Goal: Find specific fact: Find specific fact

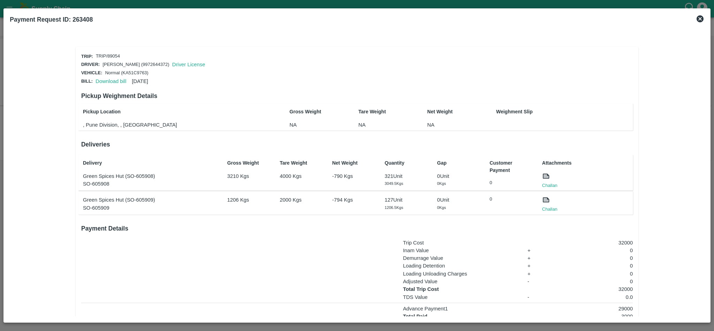
scroll to position [23, 0]
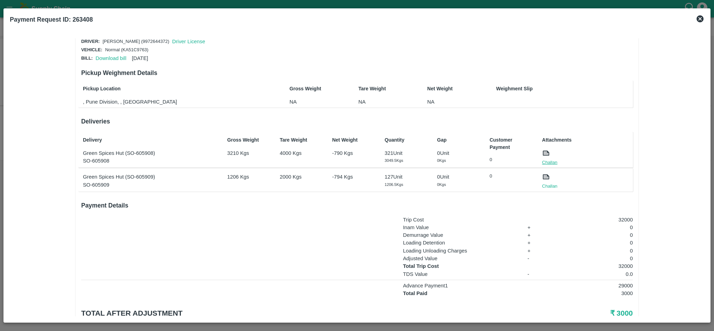
click at [552, 160] on link "Challan" at bounding box center [549, 162] width 15 height 7
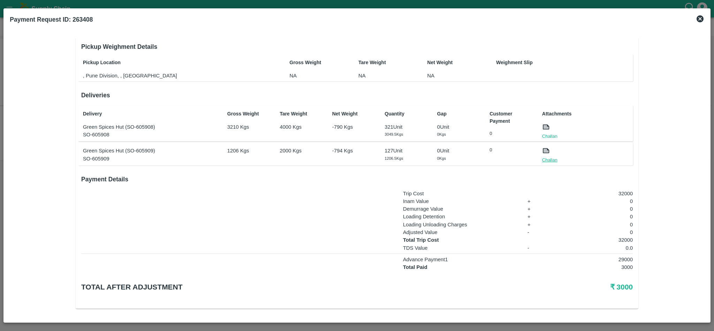
click at [555, 161] on link "Challan" at bounding box center [549, 160] width 15 height 7
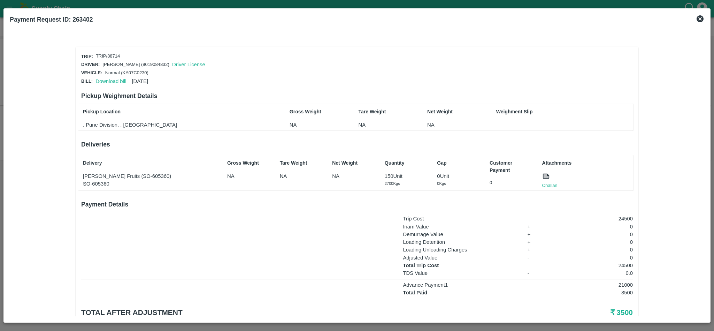
scroll to position [24, 0]
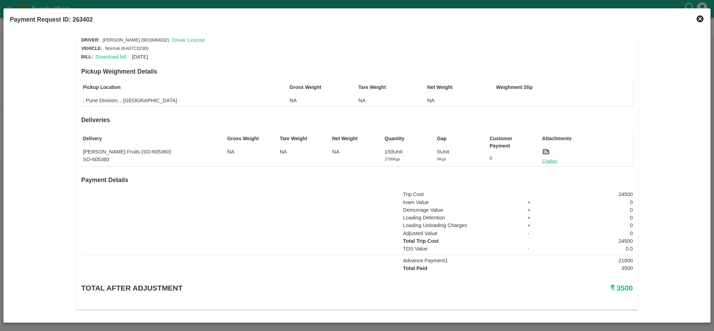
click at [547, 158] on link "Challan" at bounding box center [549, 161] width 15 height 7
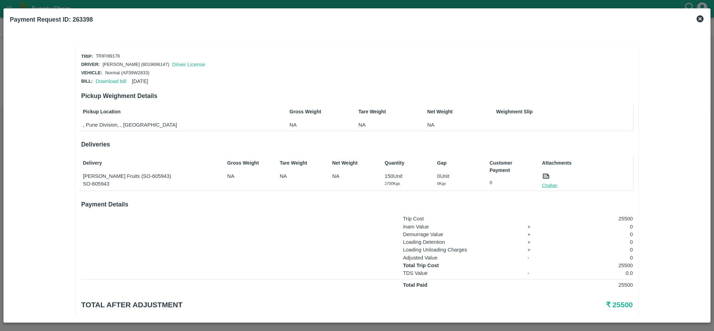
click at [551, 182] on link "Challan" at bounding box center [549, 185] width 15 height 7
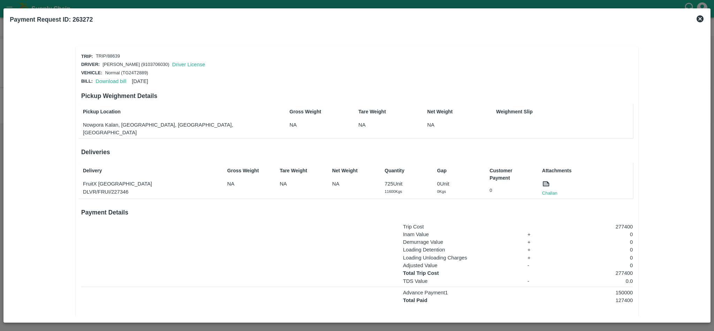
scroll to position [24, 0]
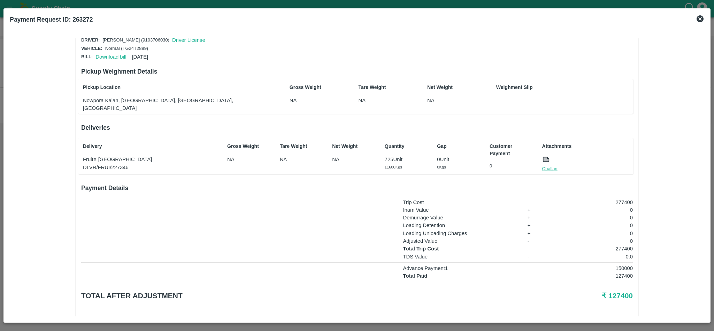
click at [545, 165] on link "Challan" at bounding box center [549, 168] width 15 height 7
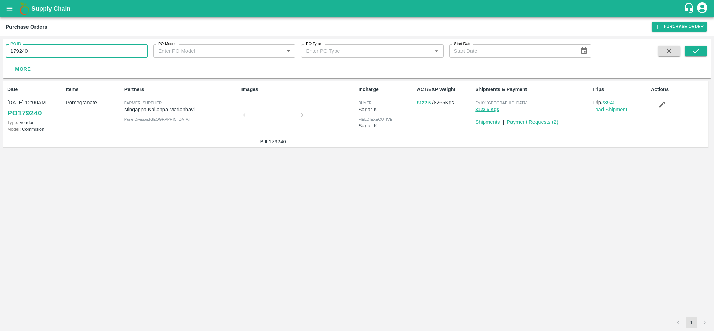
click at [105, 52] on input "179240" at bounding box center [77, 50] width 142 height 13
paste input "text"
type input "160313"
click at [699, 52] on icon "submit" at bounding box center [696, 51] width 8 height 8
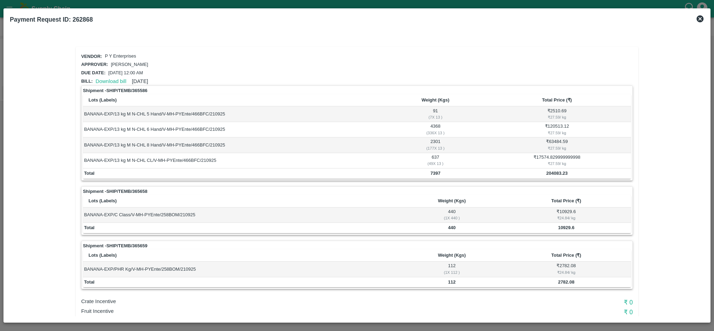
scroll to position [39, 0]
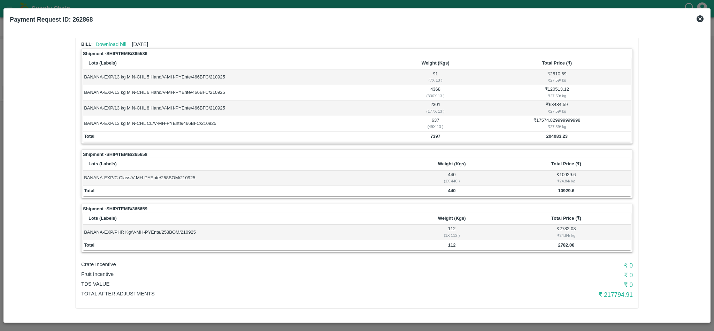
click at [701, 20] on icon at bounding box center [700, 19] width 8 height 8
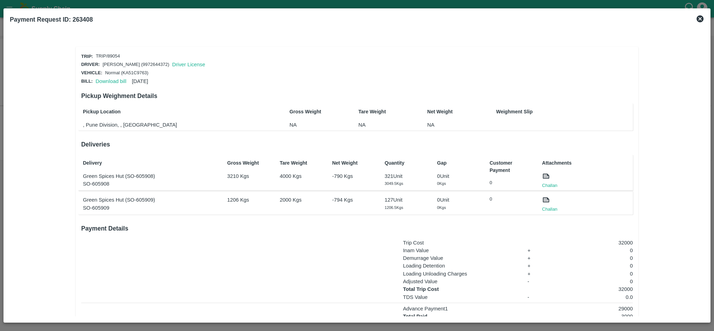
scroll to position [49, 0]
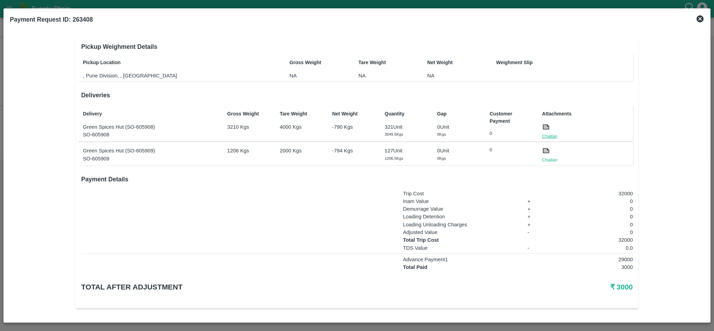
click at [549, 136] on link "Challan" at bounding box center [549, 136] width 15 height 7
click at [547, 159] on link "Challan" at bounding box center [549, 160] width 15 height 7
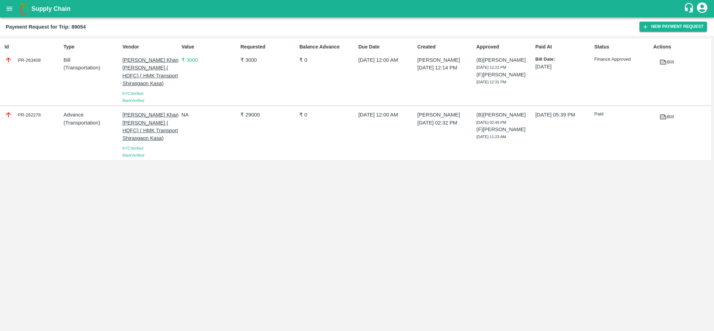
click at [35, 116] on div "PR-262278" at bounding box center [33, 115] width 56 height 8
copy div "262278"
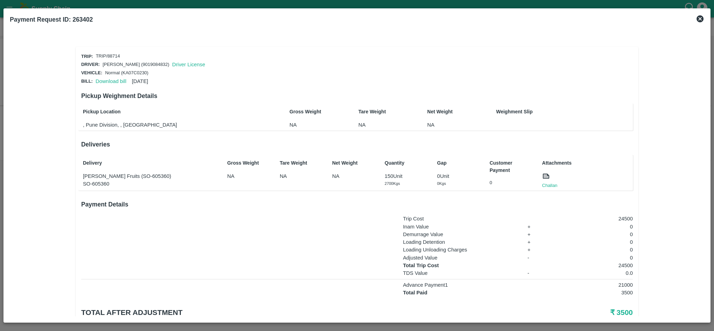
scroll to position [24, 0]
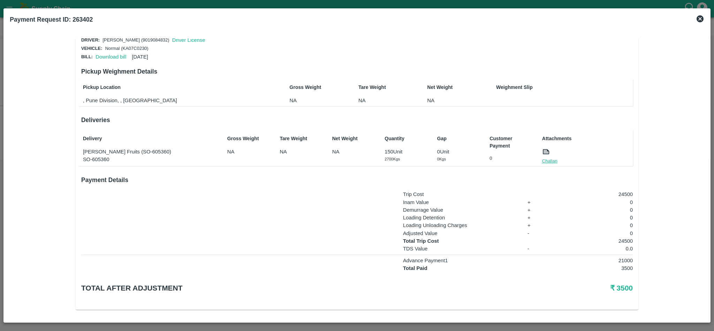
click at [549, 158] on link "Challan" at bounding box center [549, 161] width 15 height 7
click at [624, 237] on p "24500" at bounding box center [594, 241] width 77 height 8
copy p "24500"
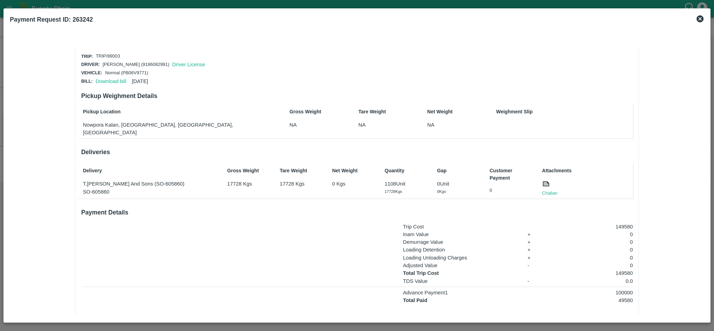
scroll to position [24, 0]
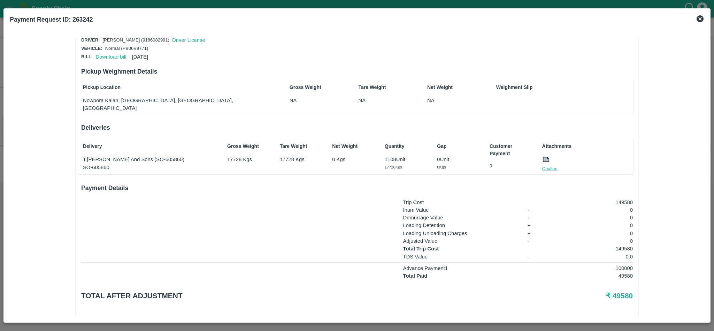
click at [546, 165] on link "Challan" at bounding box center [549, 168] width 15 height 7
click at [625, 245] on p "149580" at bounding box center [594, 249] width 77 height 8
copy p "149580"
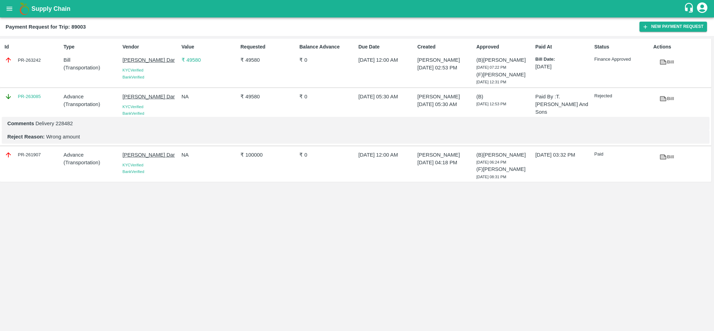
click at [32, 152] on div "PR-261907" at bounding box center [33, 155] width 56 height 8
click at [34, 154] on div "PR-261907" at bounding box center [33, 155] width 56 height 8
copy div "261907"
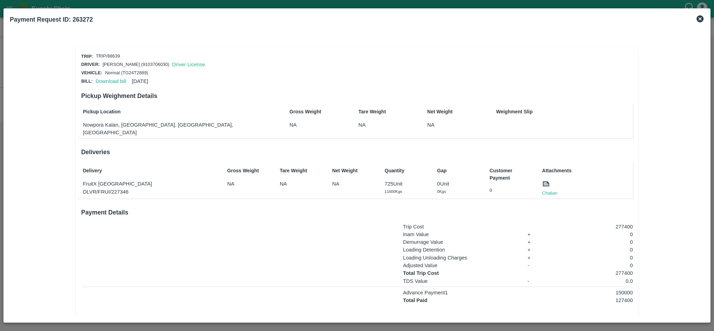
scroll to position [24, 0]
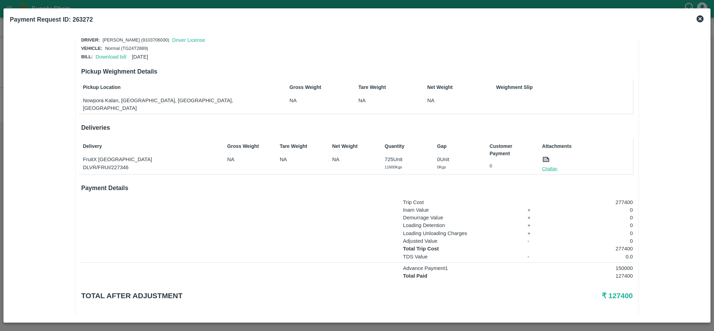
click at [551, 165] on link "Challan" at bounding box center [549, 168] width 15 height 7
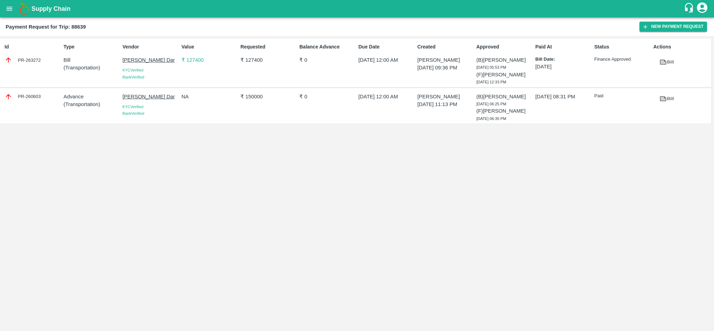
click at [35, 94] on div "PR-260603" at bounding box center [33, 97] width 56 height 8
copy div "260603"
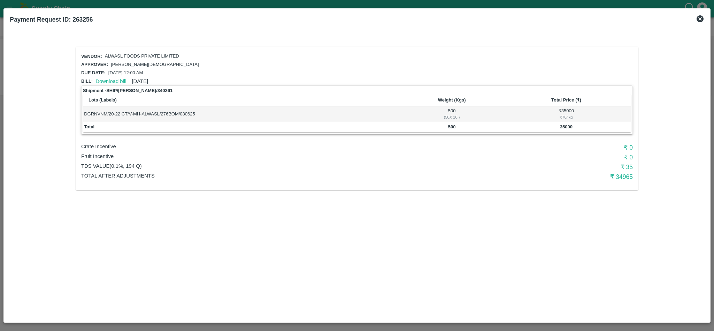
click at [299, 94] on th "Lots (Labels)" at bounding box center [242, 100] width 319 height 12
